Goal: Communication & Community: Answer question/provide support

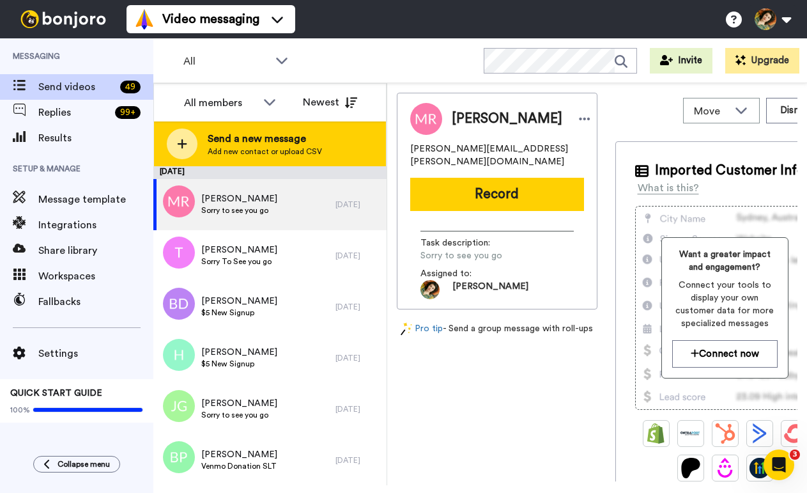
click at [262, 142] on span "Send a new message" at bounding box center [265, 138] width 114 height 15
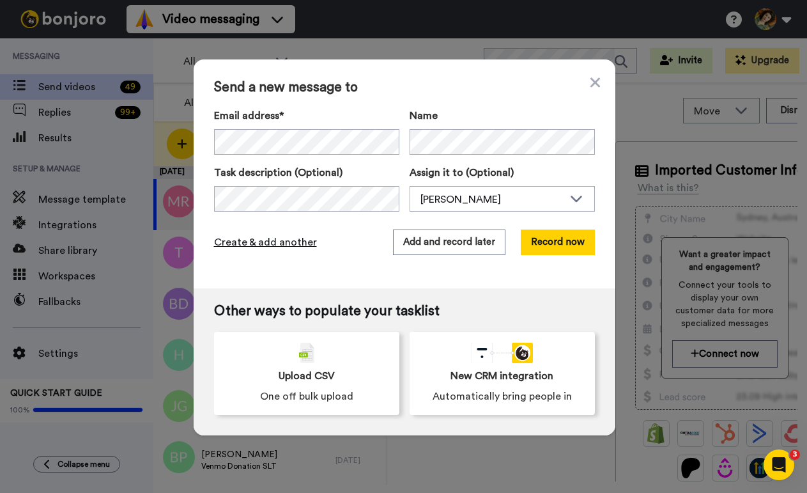
click at [261, 237] on span "Create & add another" at bounding box center [265, 242] width 103 height 15
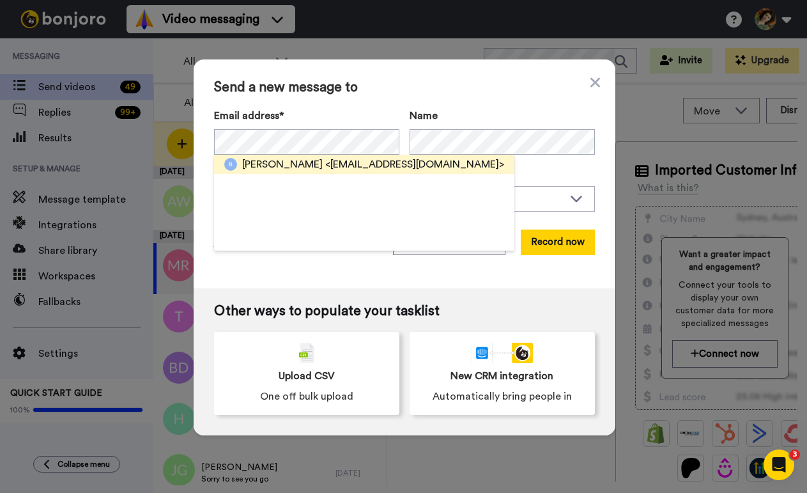
click at [291, 159] on span "[PERSON_NAME]" at bounding box center [282, 164] width 81 height 15
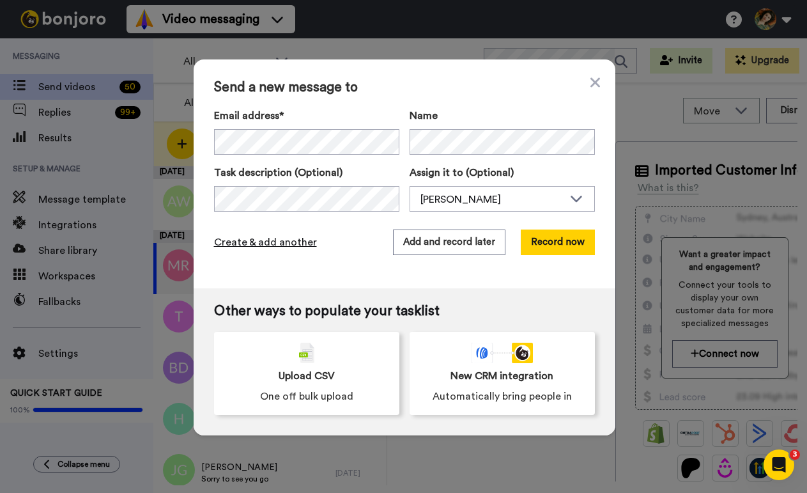
click at [252, 240] on span "Create & add another" at bounding box center [265, 242] width 103 height 15
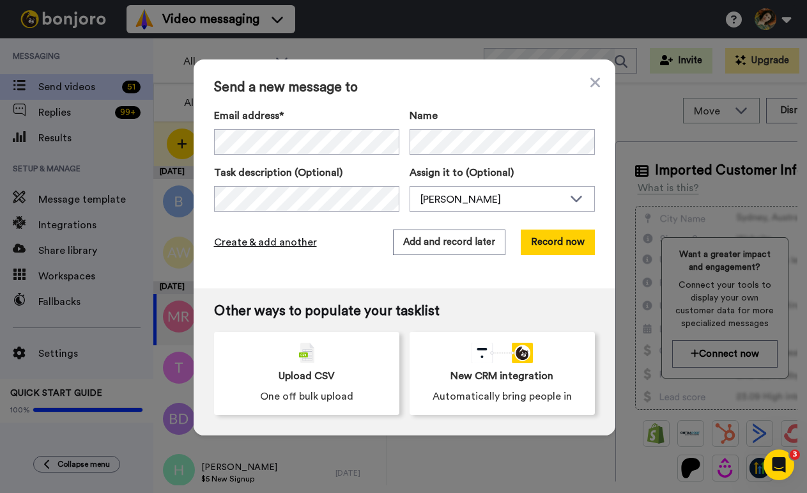
click at [275, 241] on span "Create & add another" at bounding box center [265, 242] width 103 height 15
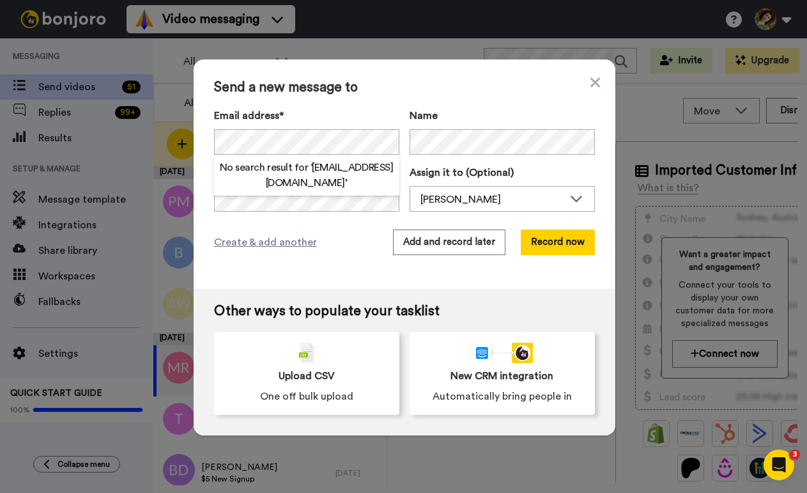
click at [328, 178] on h2 "No search result for ‘ [EMAIL_ADDRESS][DOMAIN_NAME] ’" at bounding box center [306, 175] width 185 height 31
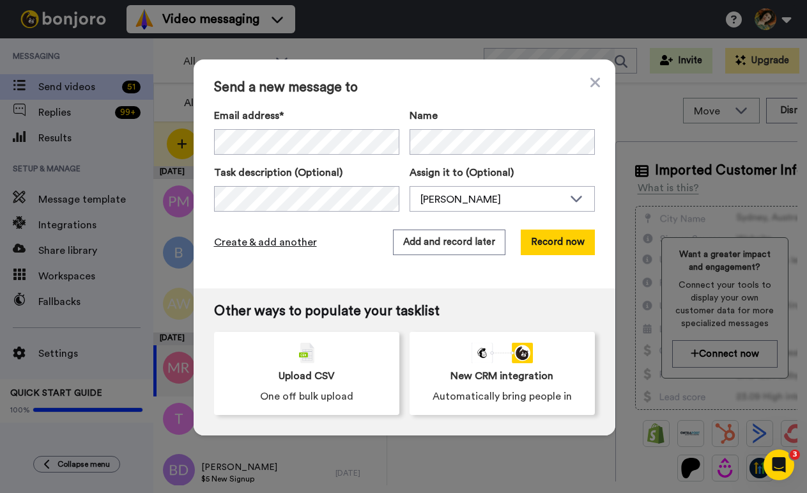
click at [280, 238] on span "Create & add another" at bounding box center [265, 242] width 103 height 15
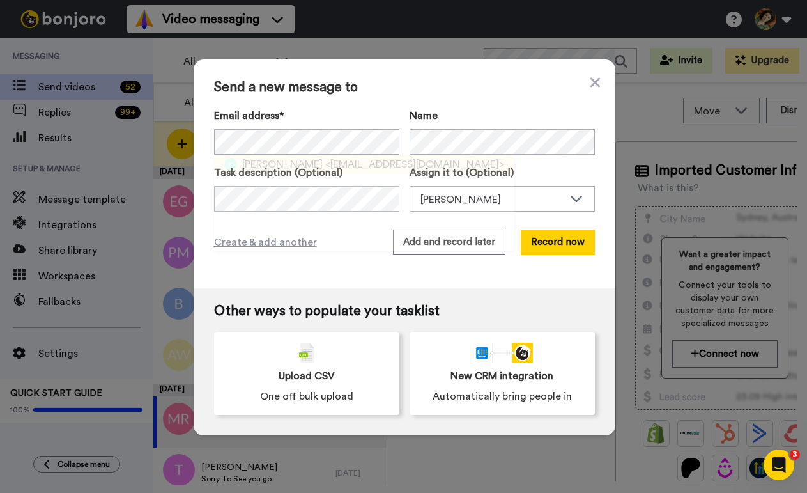
click at [325, 161] on span "<[EMAIL_ADDRESS][DOMAIN_NAME]>" at bounding box center [414, 164] width 179 height 15
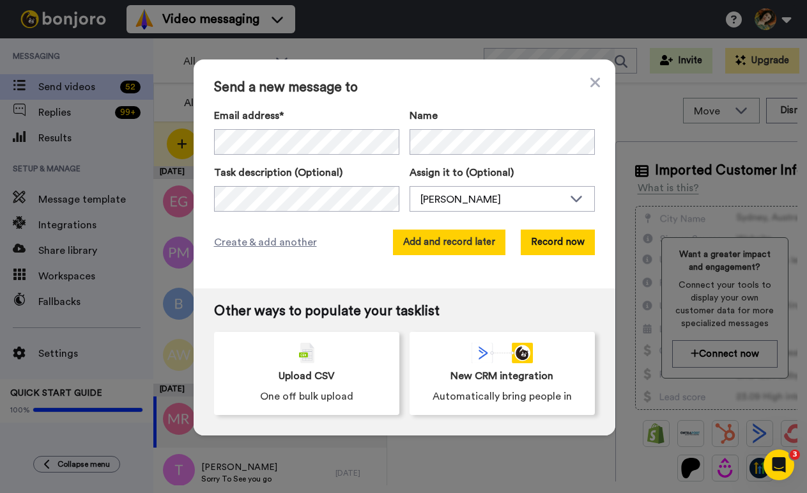
click at [421, 244] on button "Add and record later" at bounding box center [449, 242] width 112 height 26
